Goal: Task Accomplishment & Management: Complete application form

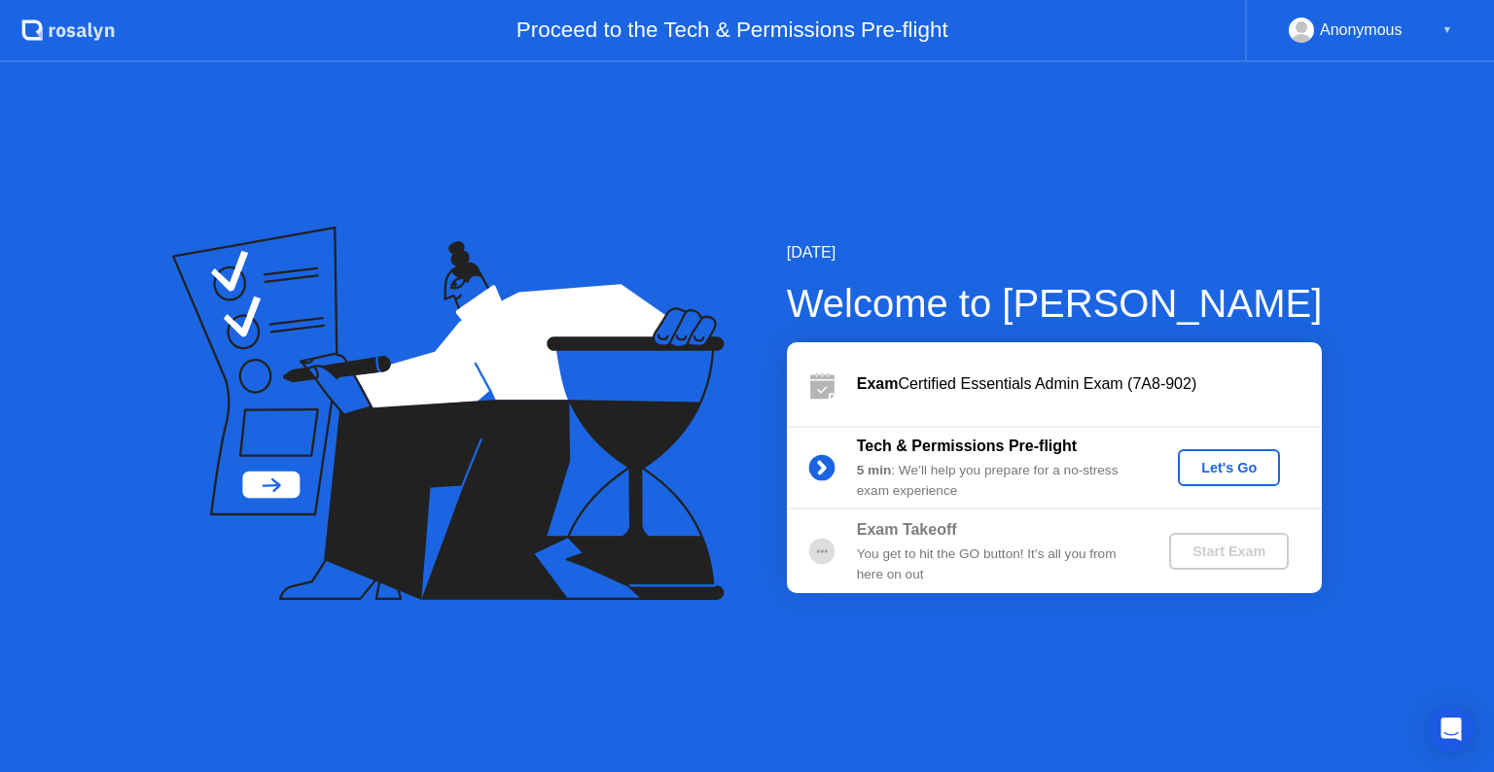
click at [1216, 470] on div "Let's Go" at bounding box center [1229, 468] width 87 height 16
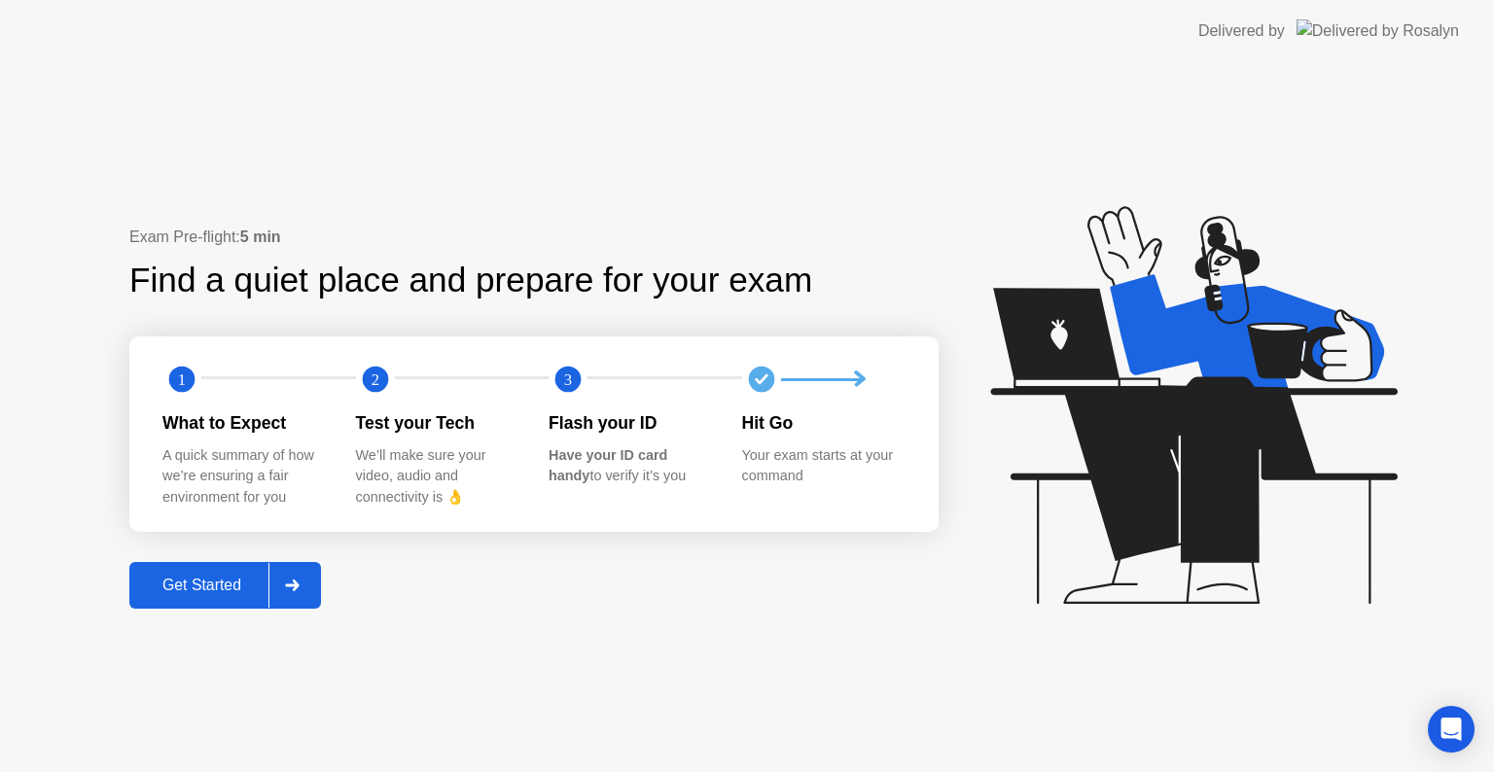
click at [178, 577] on div "Get Started" at bounding box center [201, 586] width 133 height 18
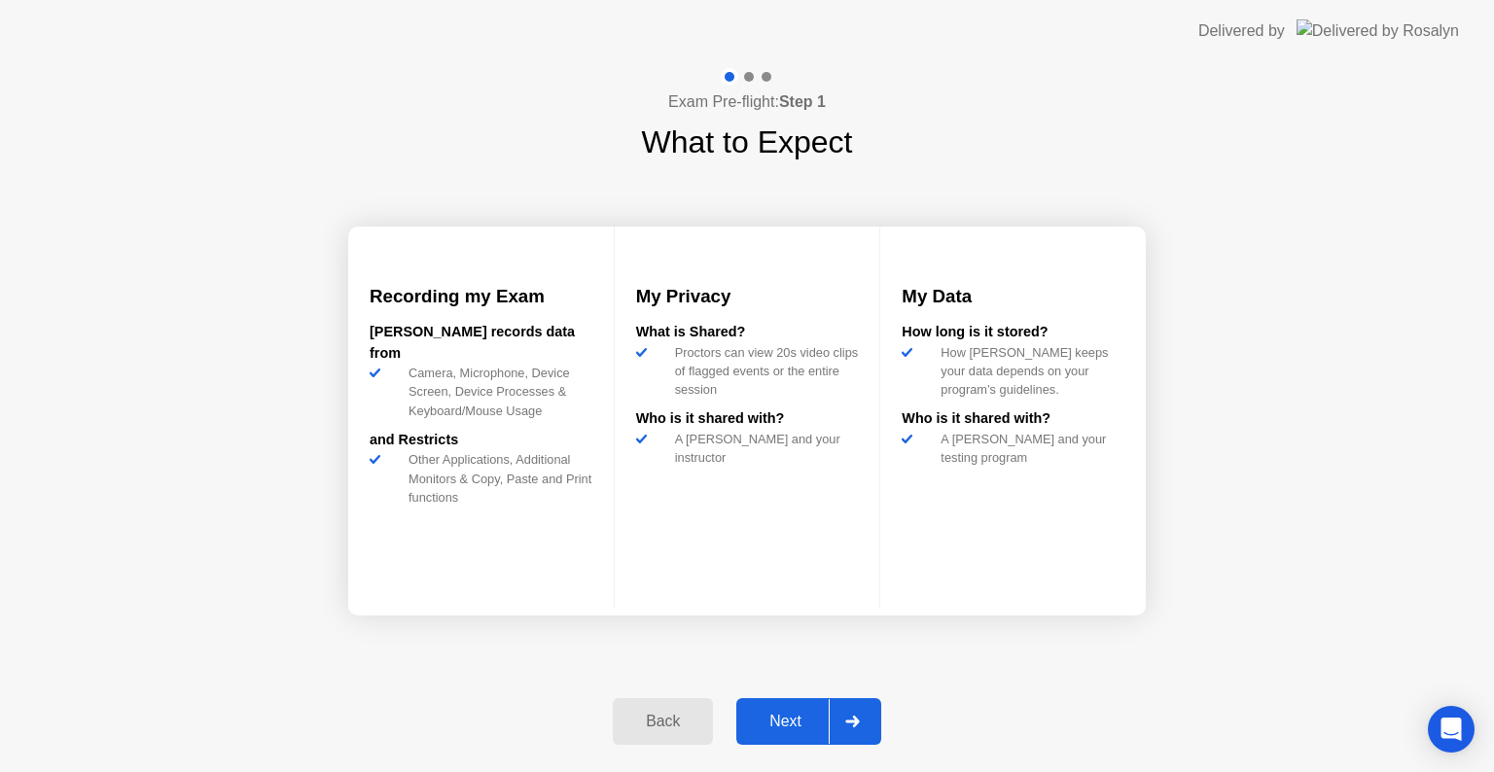
click at [780, 708] on button "Next" at bounding box center [808, 721] width 145 height 47
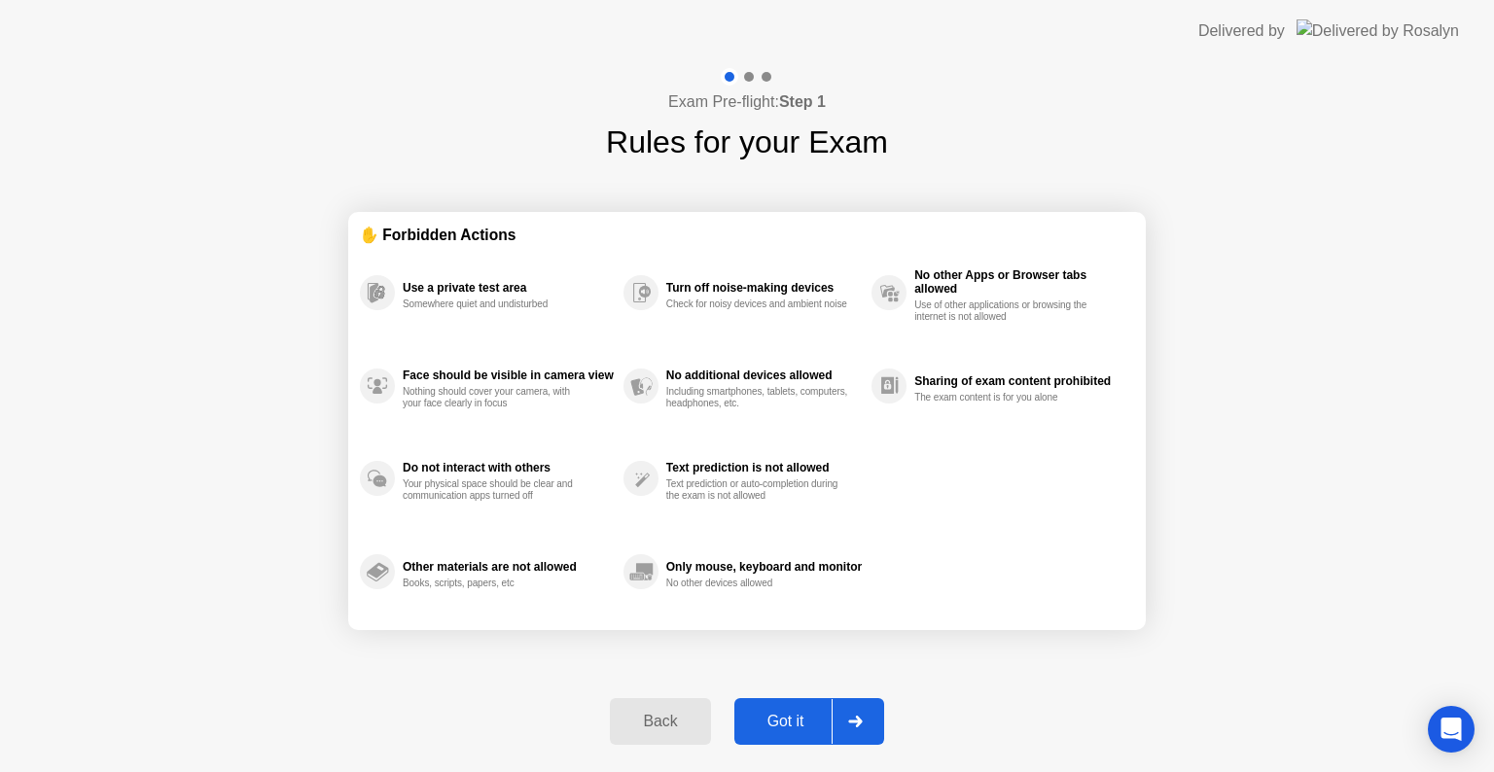
click at [770, 716] on div "Got it" at bounding box center [785, 722] width 91 height 18
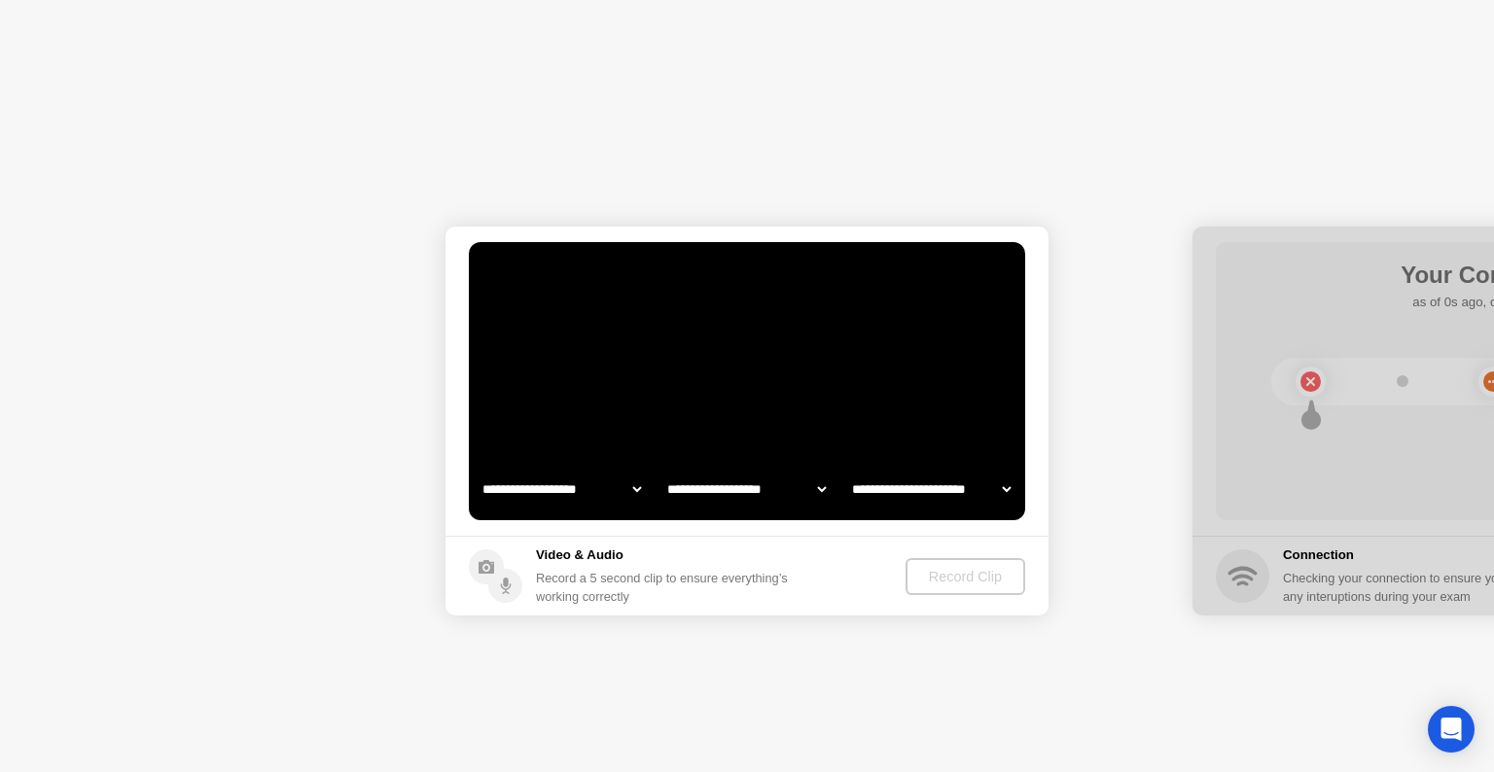
select select "**********"
select select "*******"
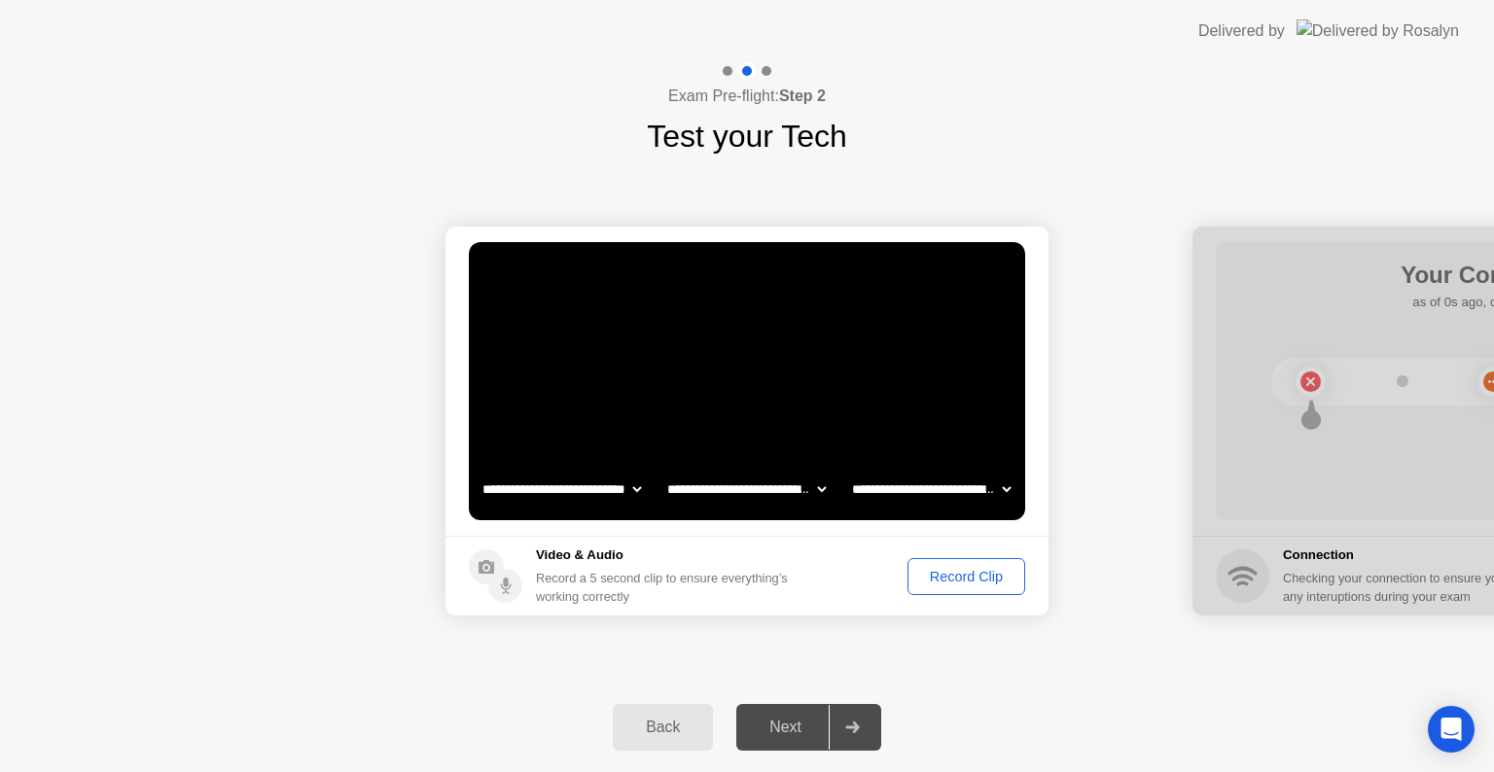
click at [951, 584] on div "Record Clip" at bounding box center [966, 577] width 104 height 16
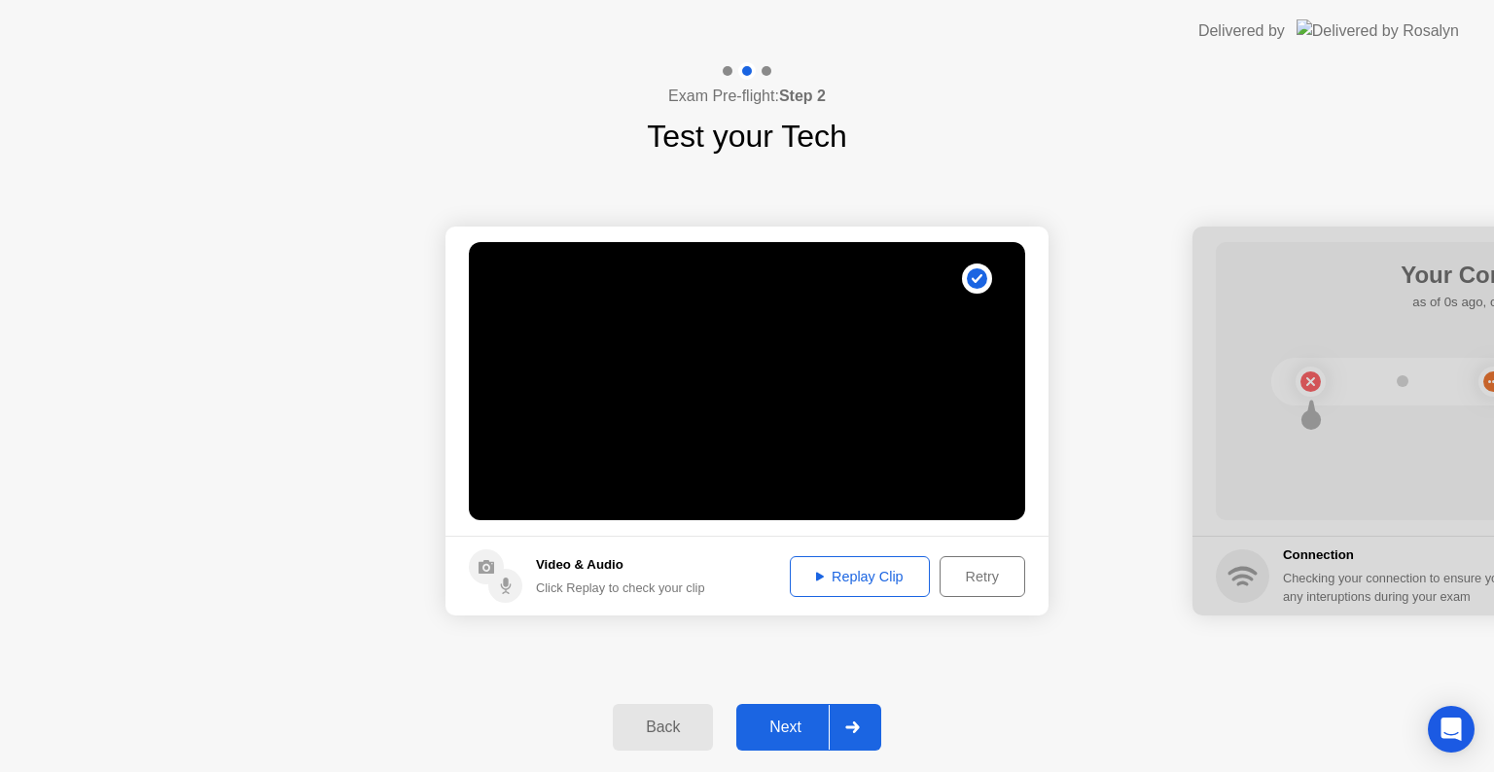
click at [836, 569] on div "Replay Clip" at bounding box center [860, 577] width 126 height 16
click at [797, 723] on div "Next" at bounding box center [785, 728] width 87 height 18
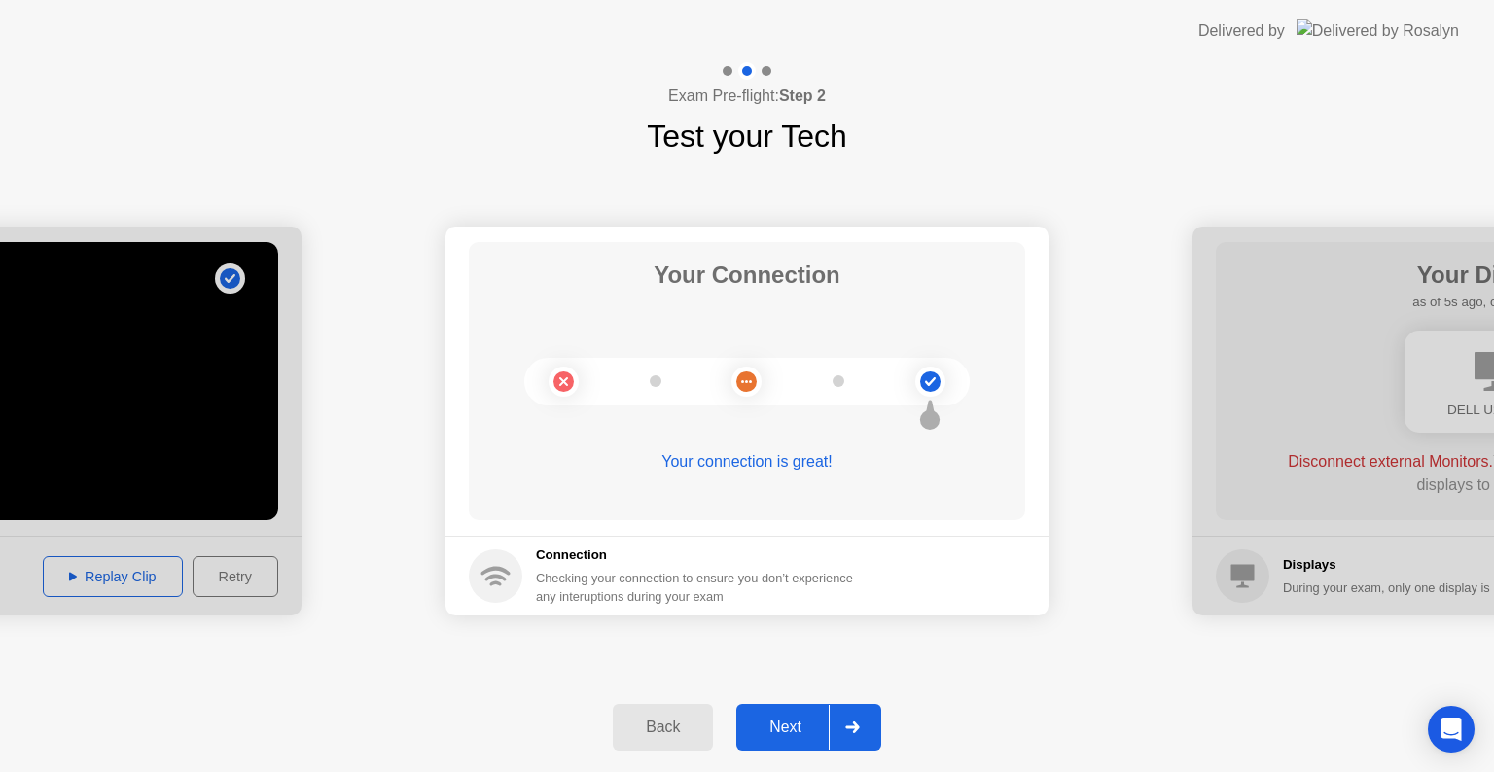
click at [788, 722] on div "Next" at bounding box center [785, 728] width 87 height 18
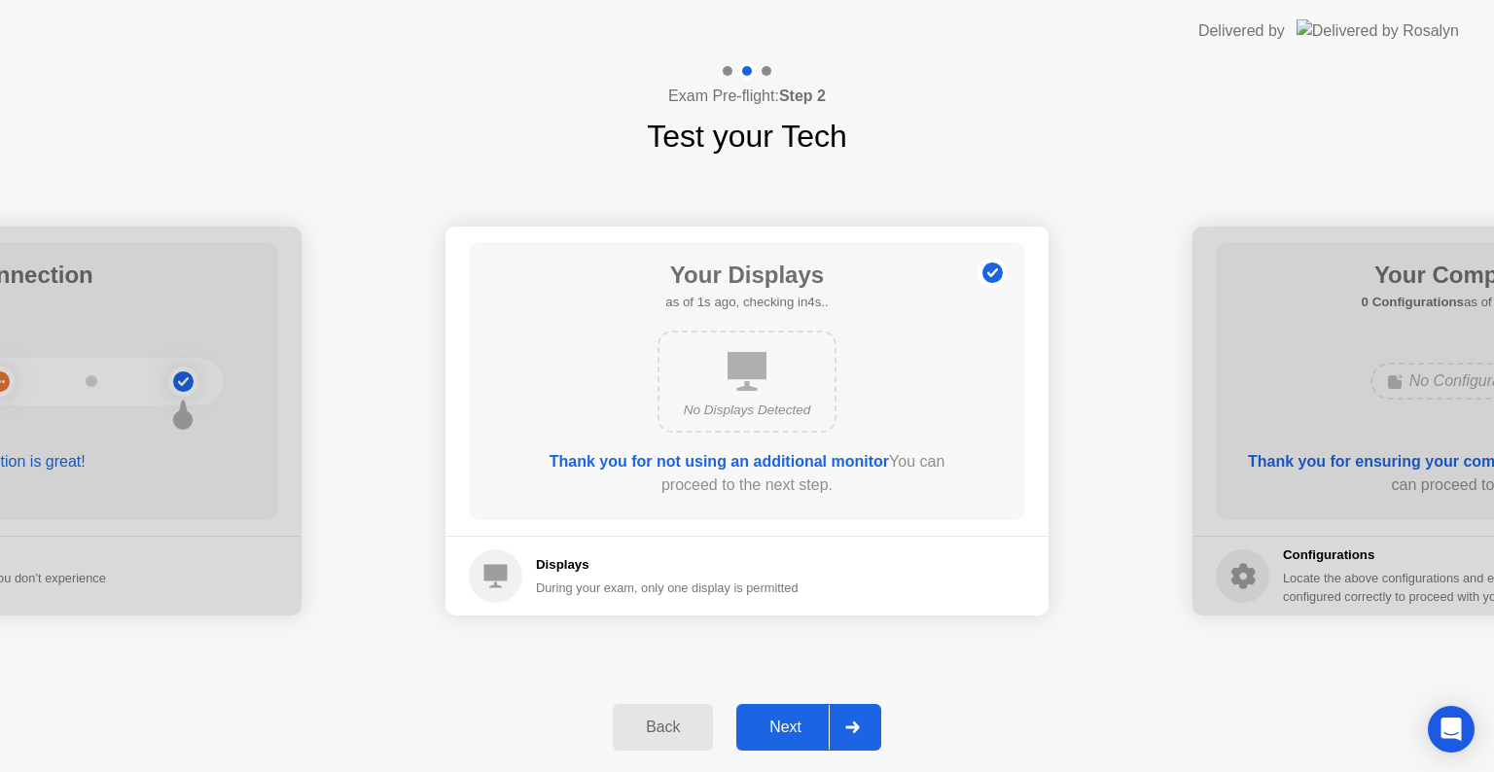
click at [770, 729] on div "Next" at bounding box center [785, 728] width 87 height 18
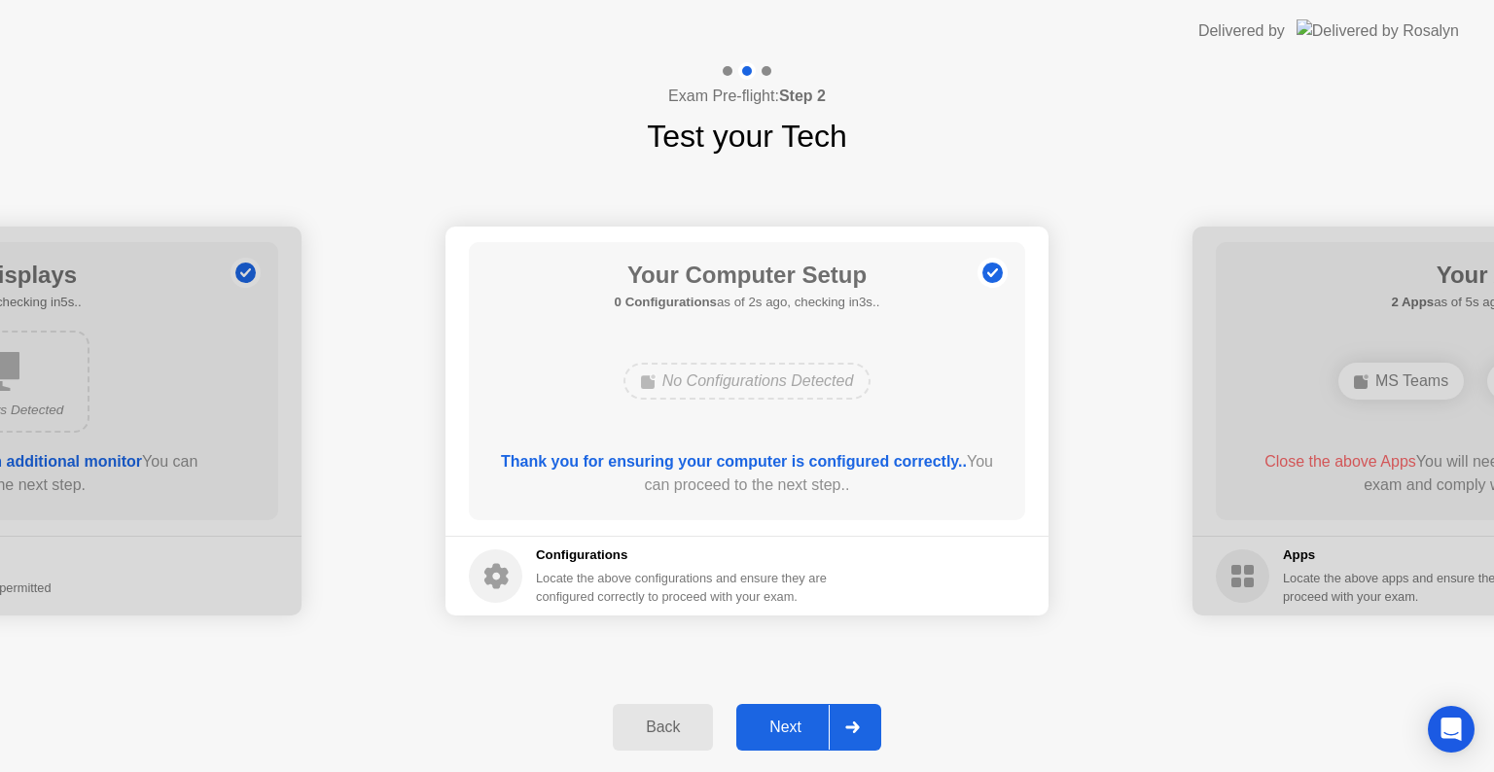
click at [770, 729] on div "Next" at bounding box center [785, 728] width 87 height 18
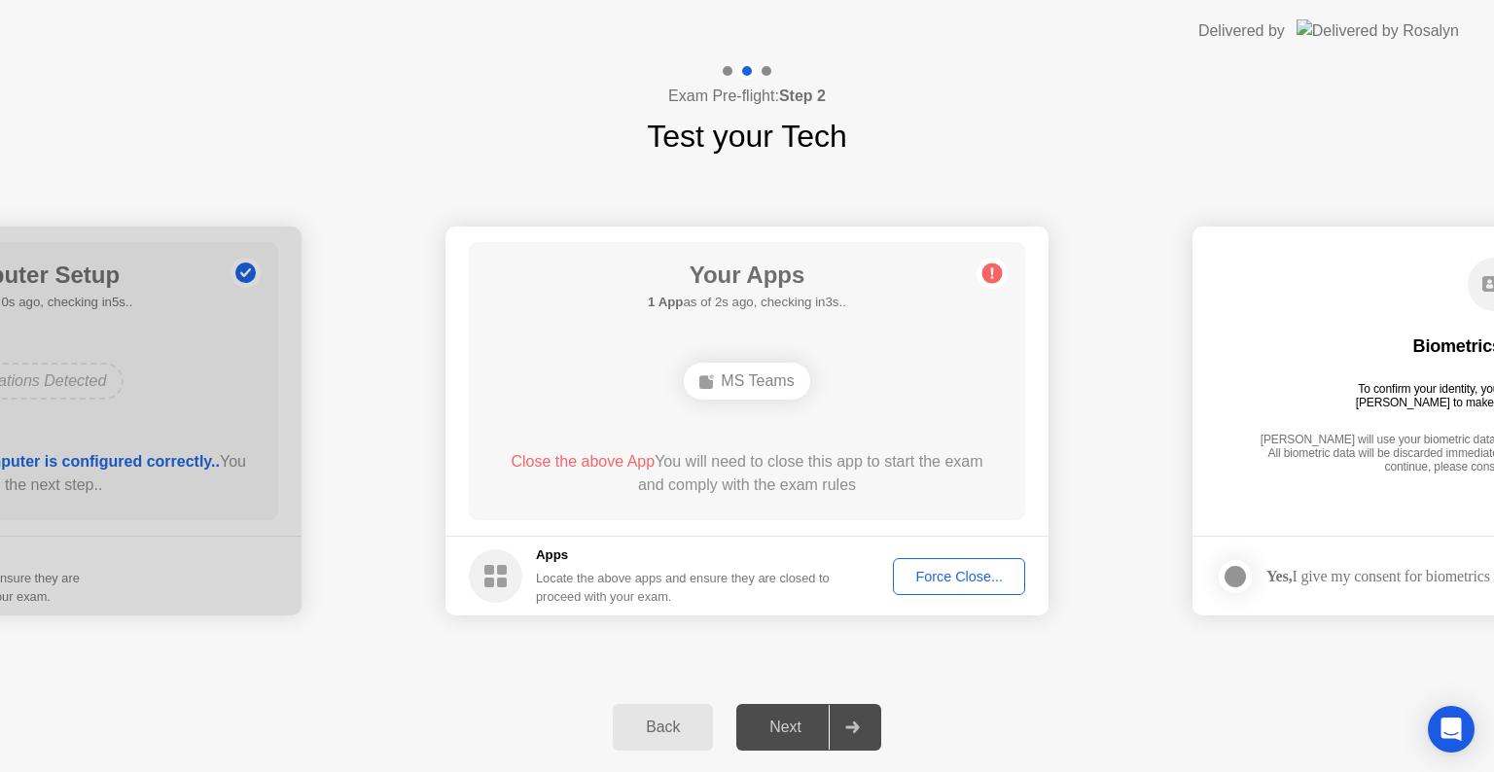
click at [908, 584] on div "Force Close..." at bounding box center [959, 577] width 119 height 16
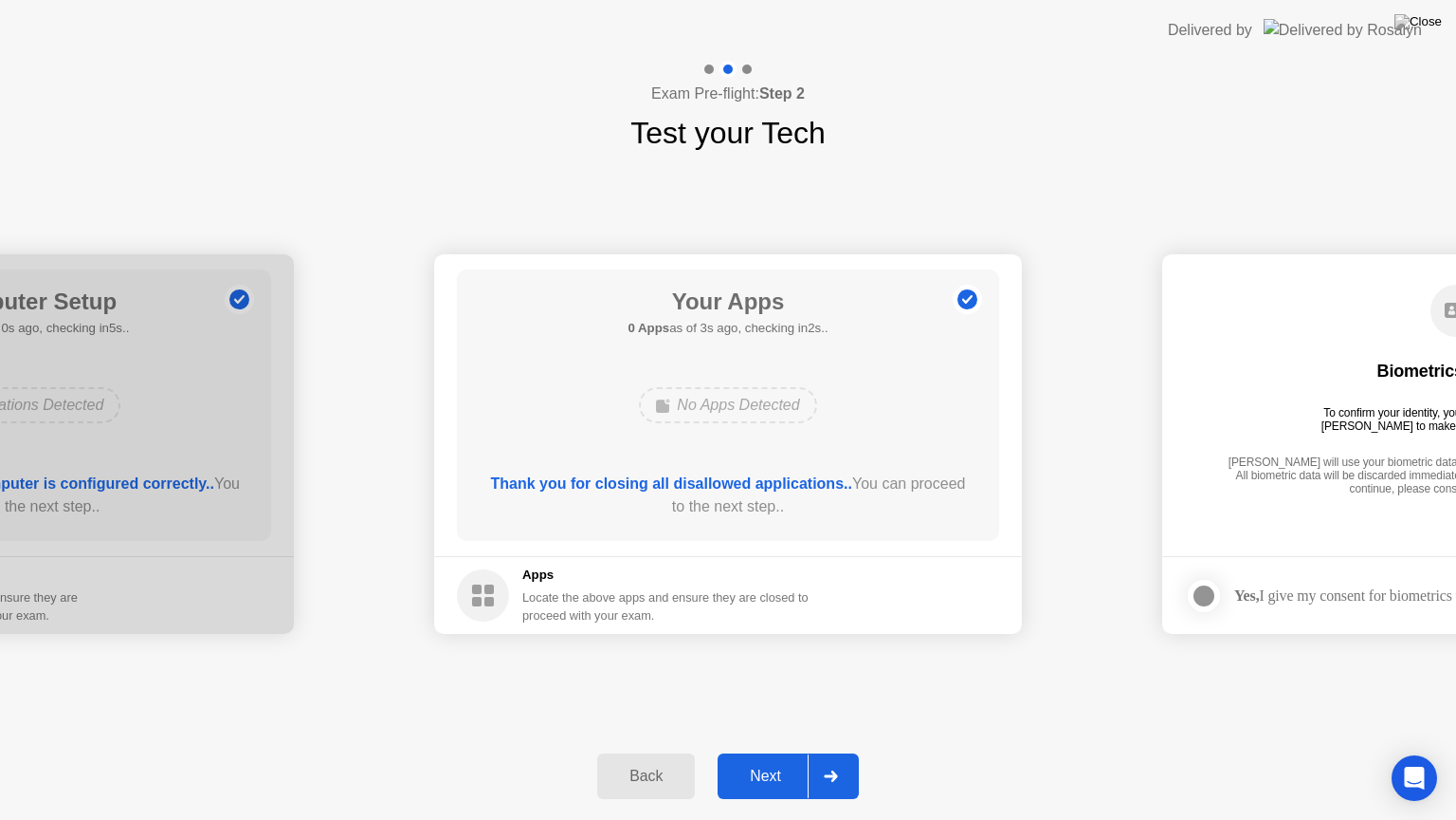
click at [766, 752] on div "Next" at bounding box center [765, 776] width 85 height 18
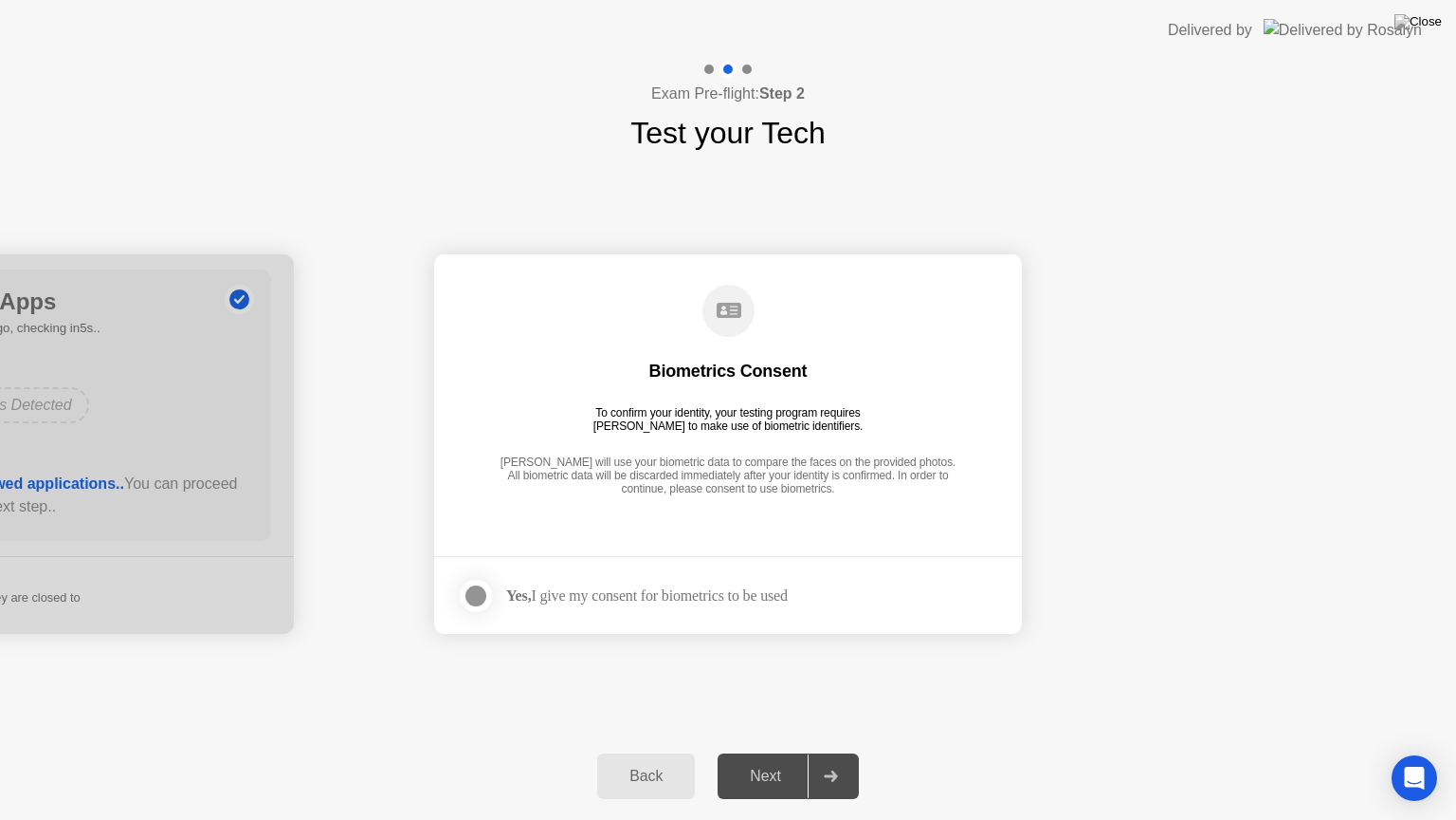
click at [478, 594] on div at bounding box center [476, 595] width 22 height 22
click at [762, 752] on div "Next" at bounding box center [765, 776] width 85 height 18
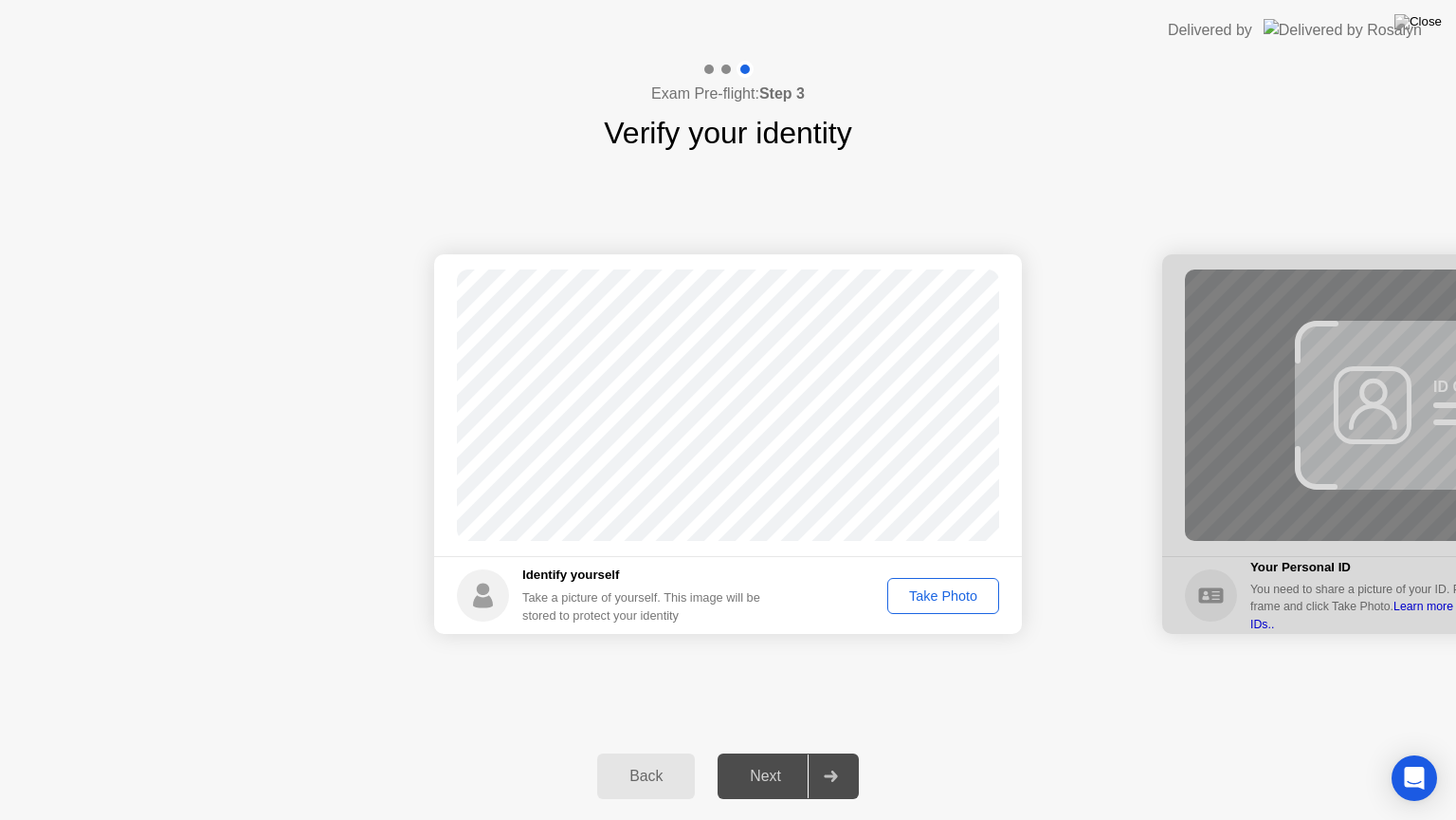
click at [947, 596] on div "Take Photo" at bounding box center [942, 596] width 98 height 16
click at [754, 752] on div "Next" at bounding box center [765, 776] width 85 height 18
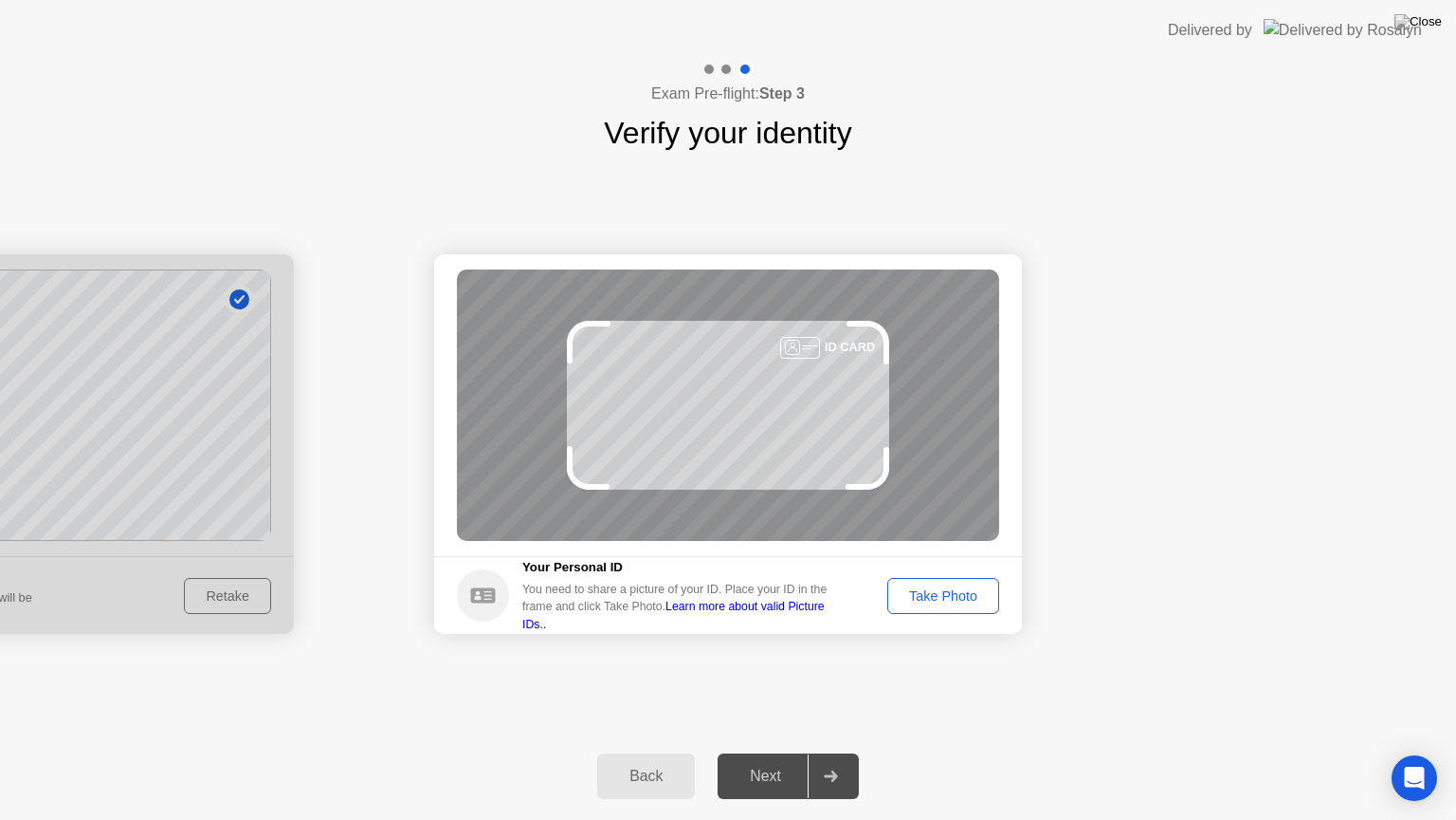
click at [936, 592] on div "Take Photo" at bounding box center [942, 596] width 98 height 16
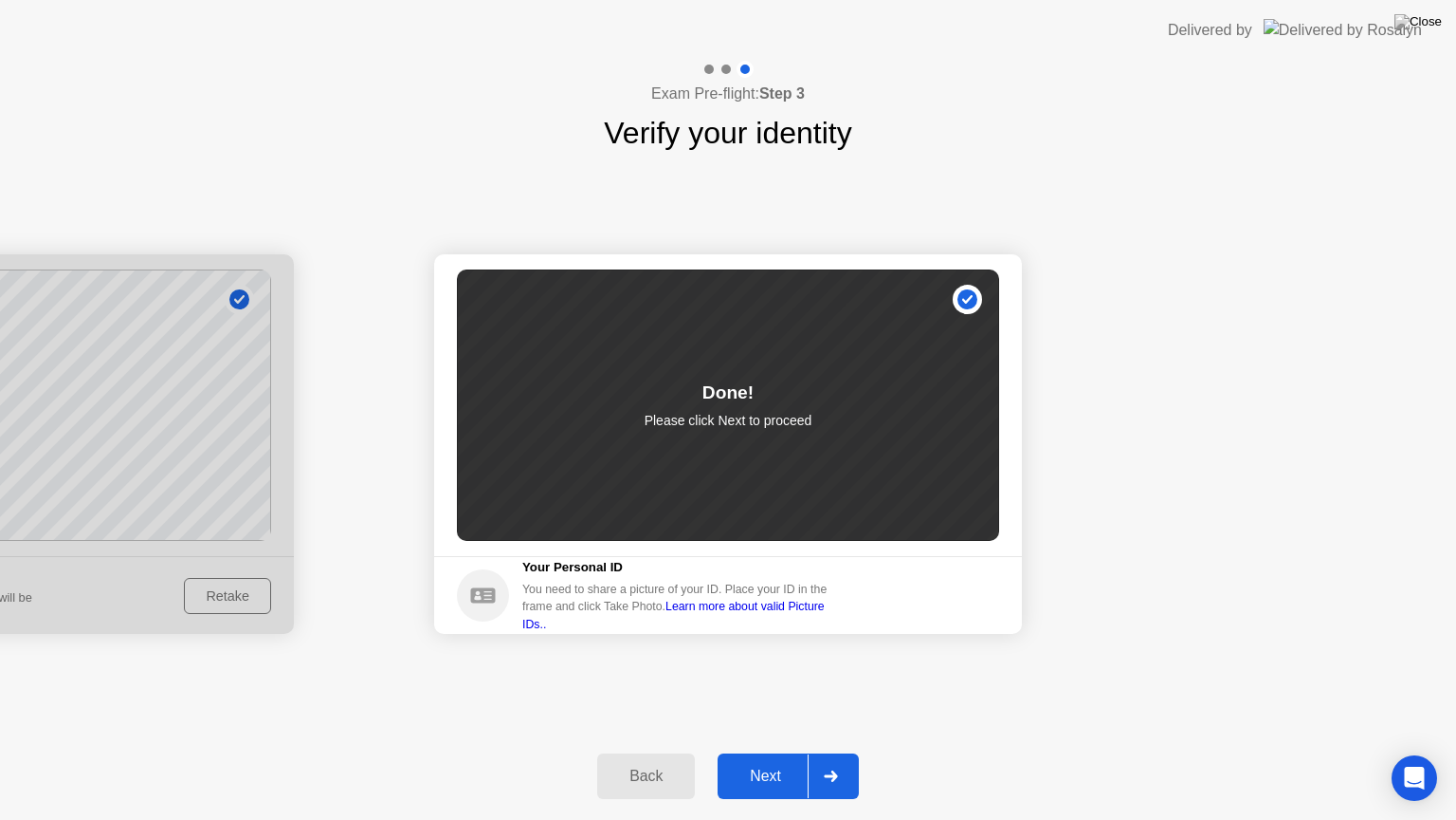
click at [773, 752] on div "Next" at bounding box center [765, 776] width 85 height 18
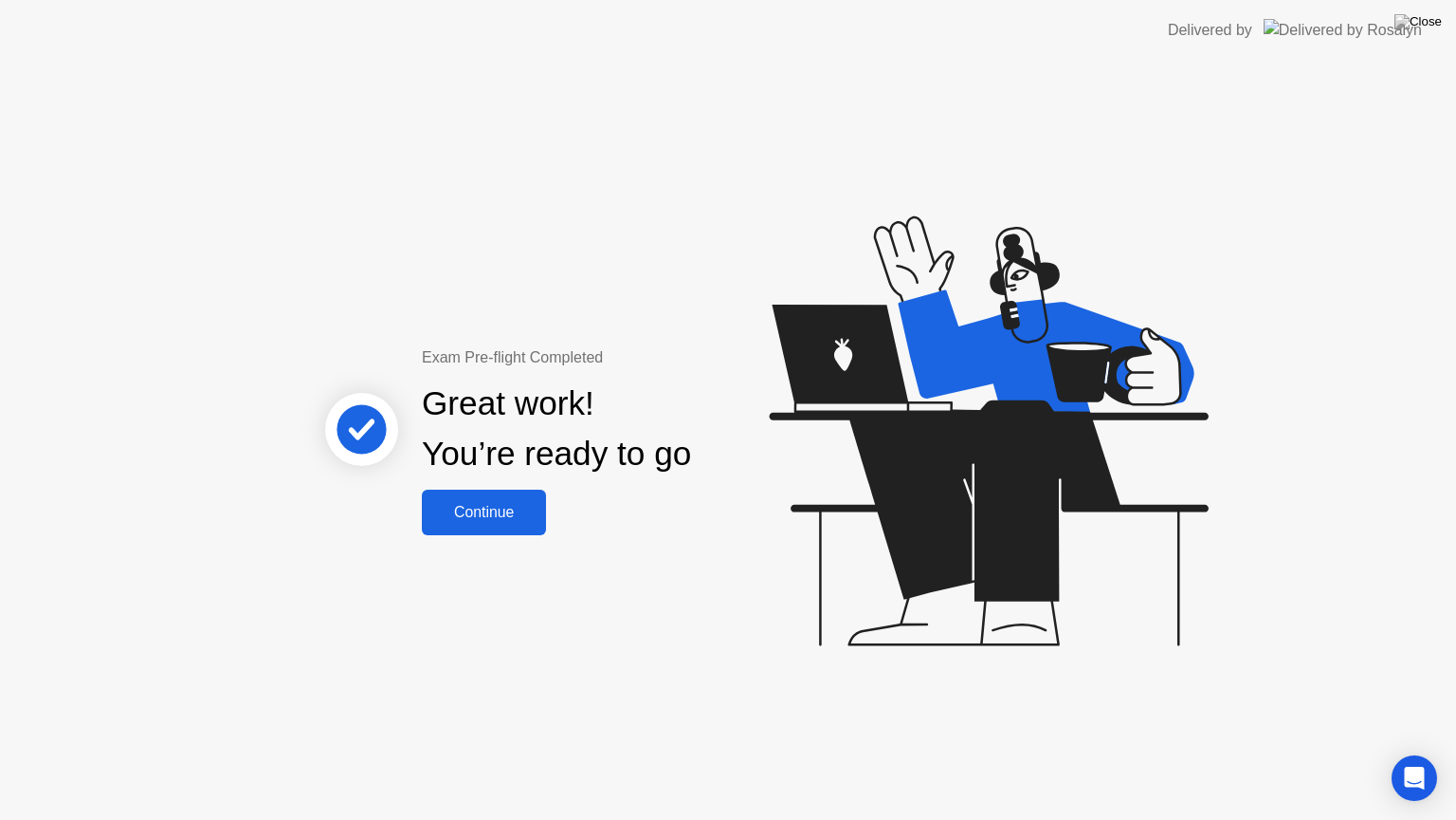
click at [446, 512] on div "Continue" at bounding box center [484, 513] width 113 height 18
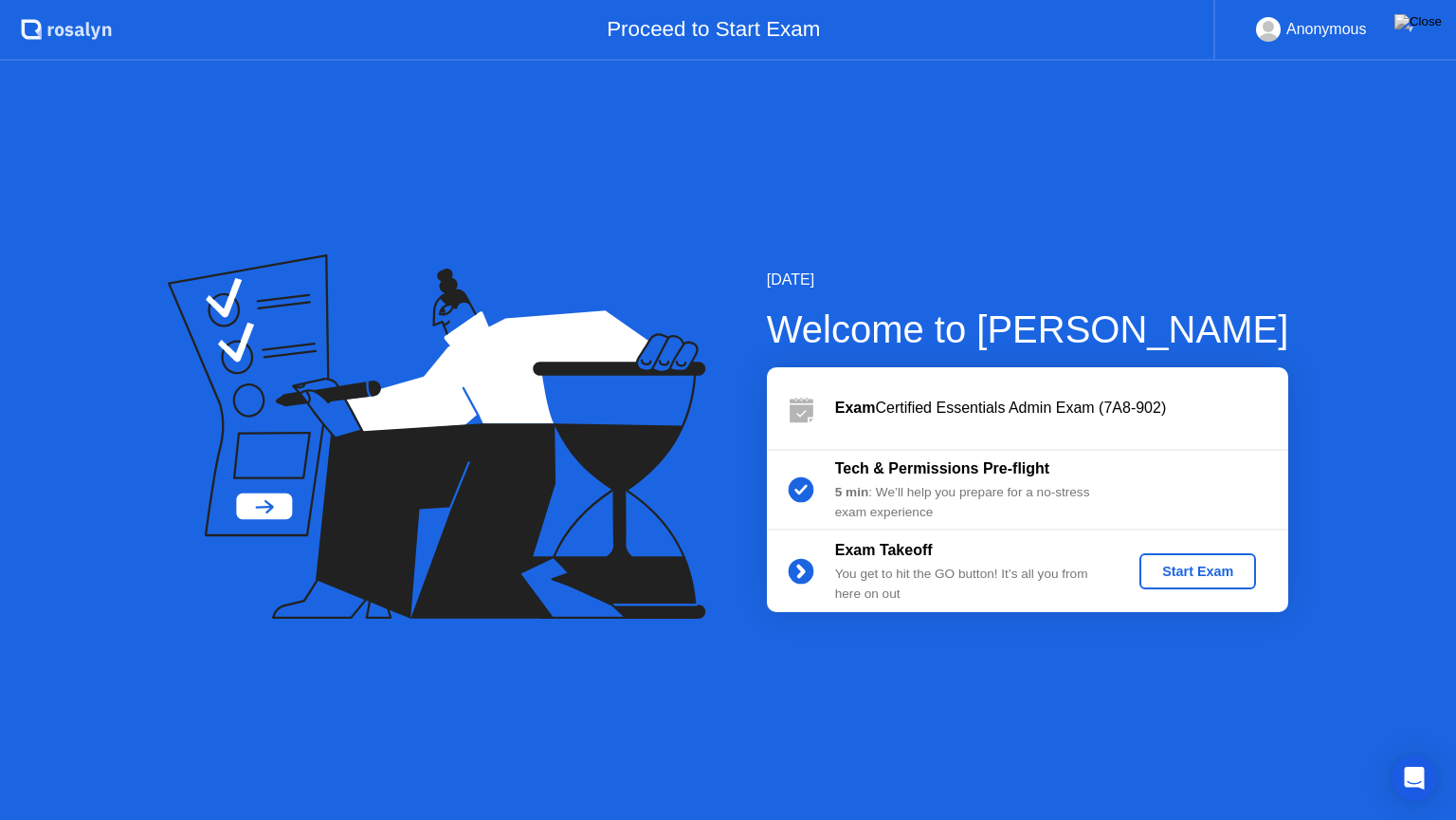
click at [1199, 568] on div "Start Exam" at bounding box center [1198, 571] width 101 height 16
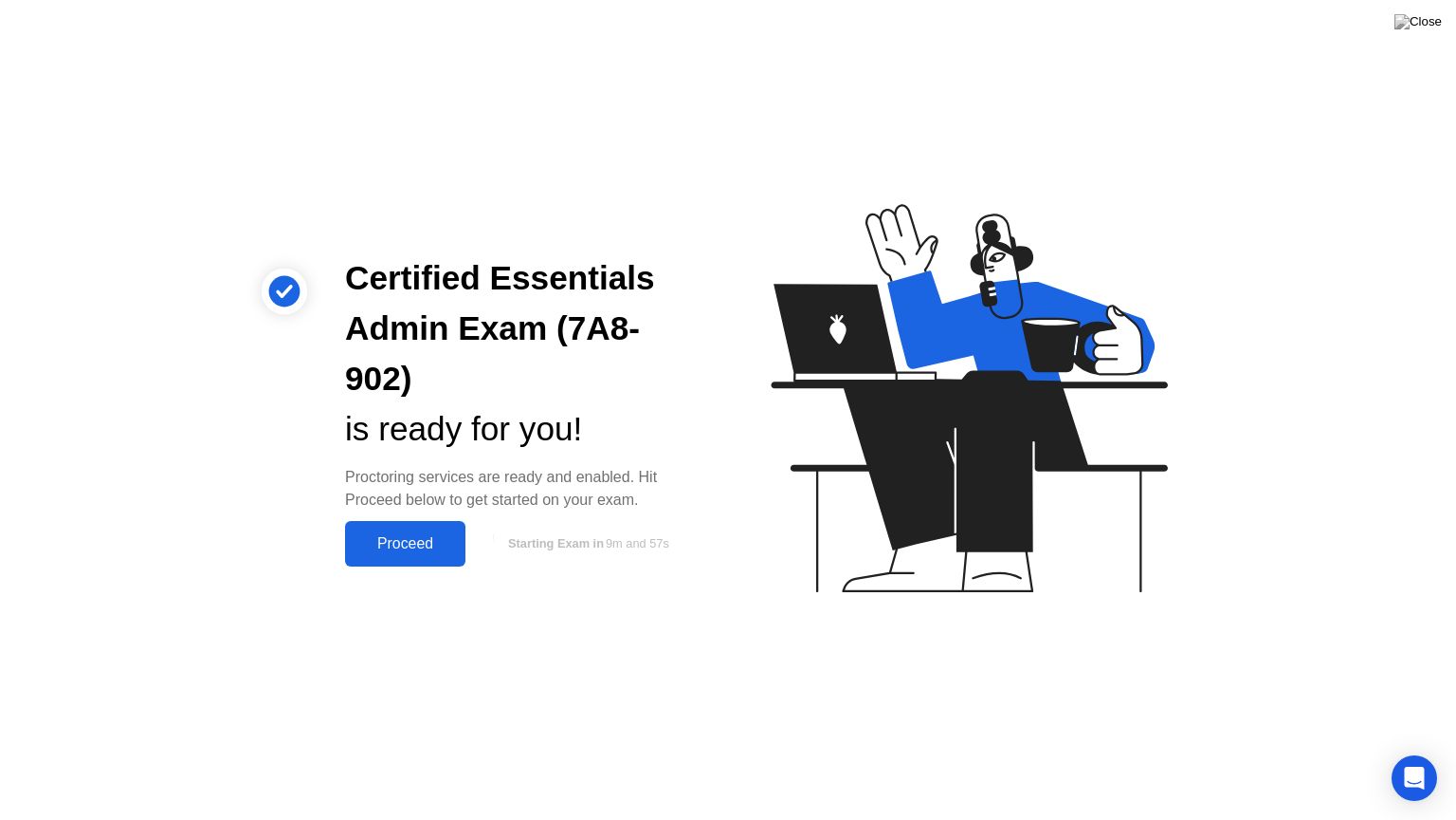
click at [409, 540] on div "Proceed" at bounding box center [405, 544] width 109 height 18
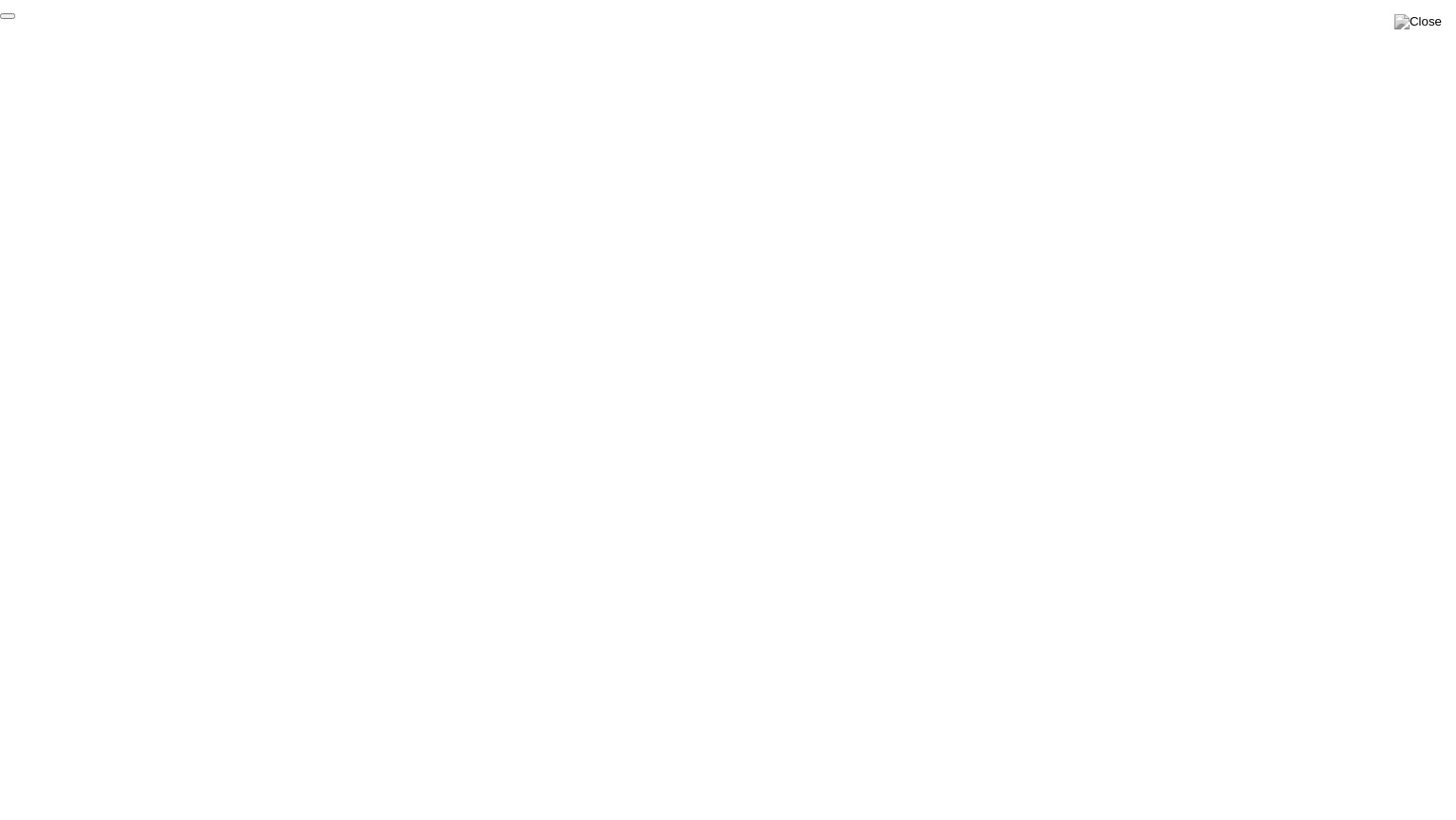
click div "End Proctoring Session"
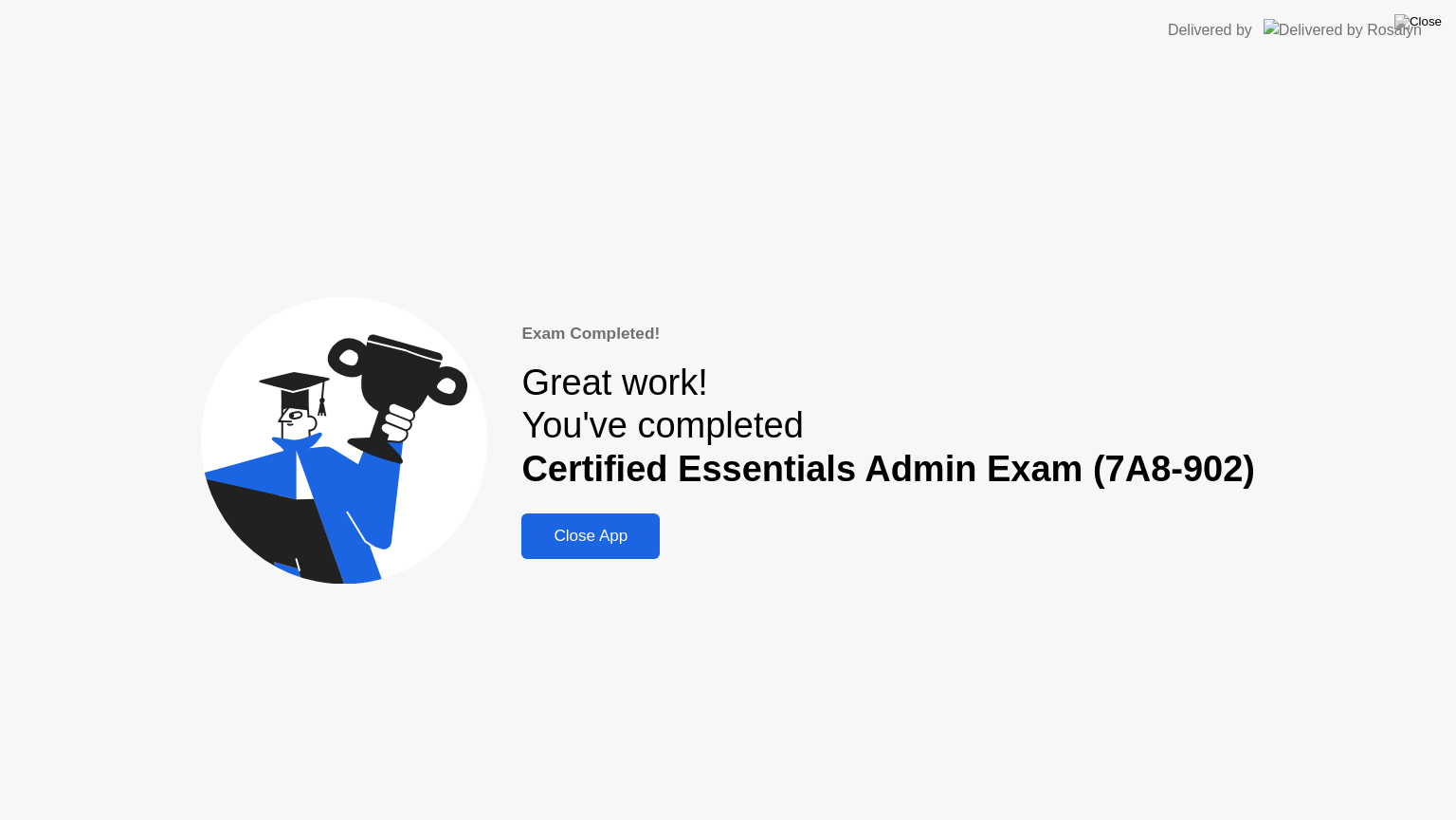
click at [645, 527] on div "Close App" at bounding box center [591, 535] width 127 height 19
